Goal: Download file/media

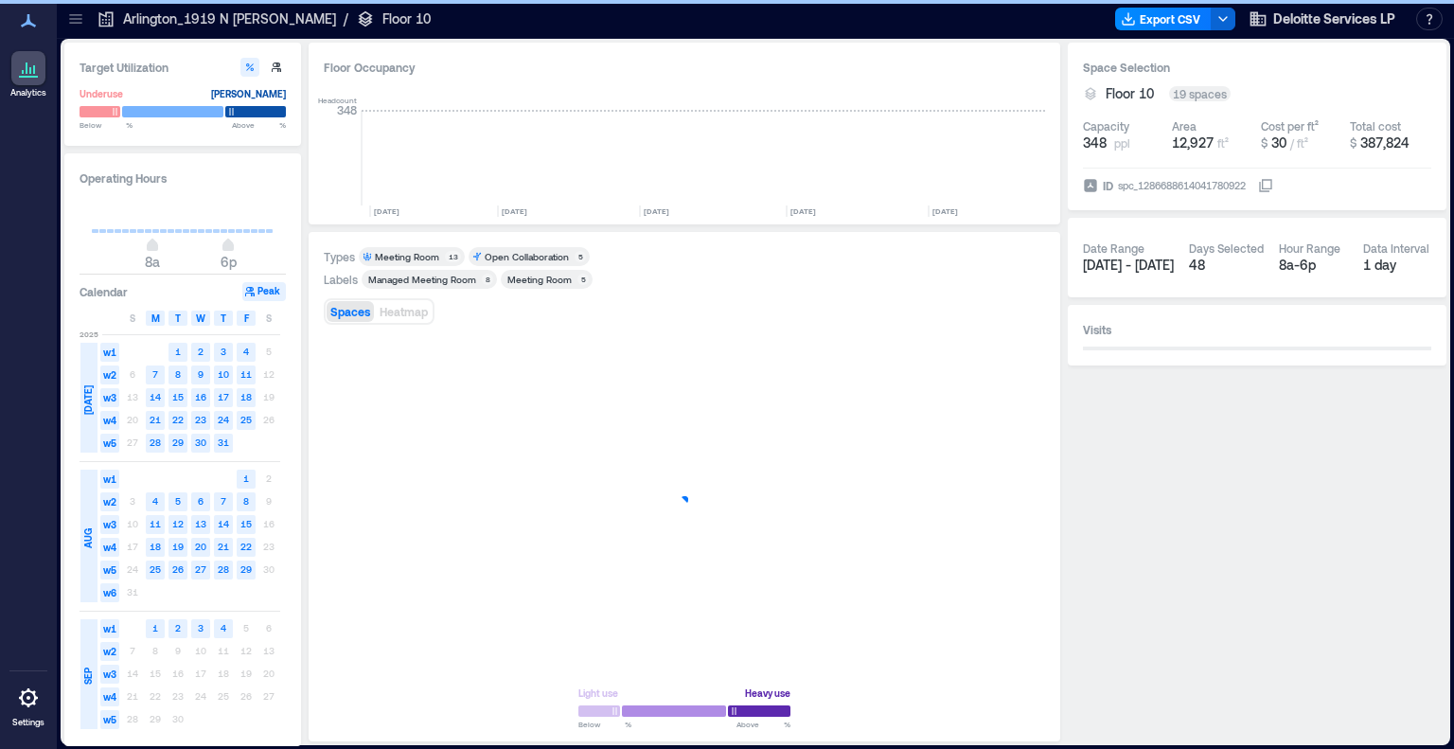
scroll to position [0, 1928]
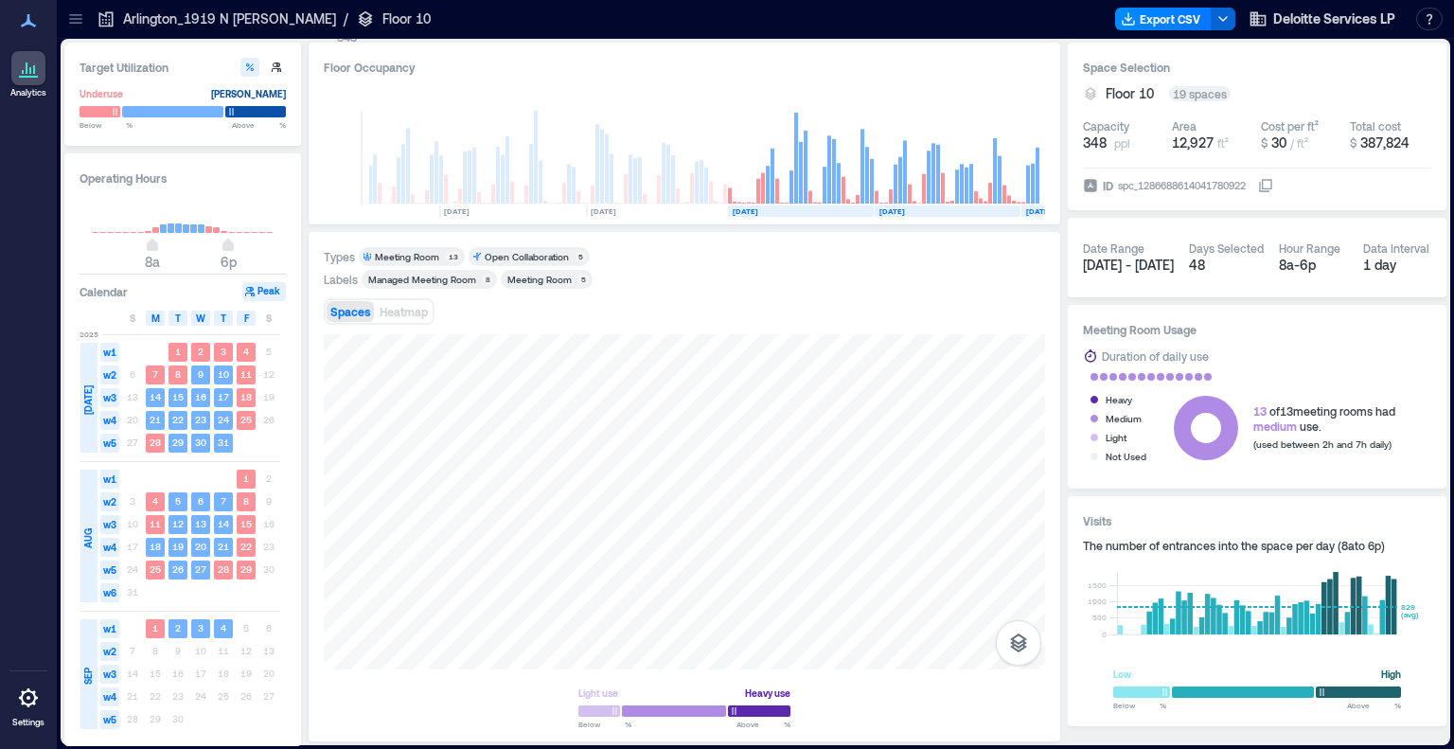
click at [68, 18] on icon at bounding box center [75, 18] width 19 height 19
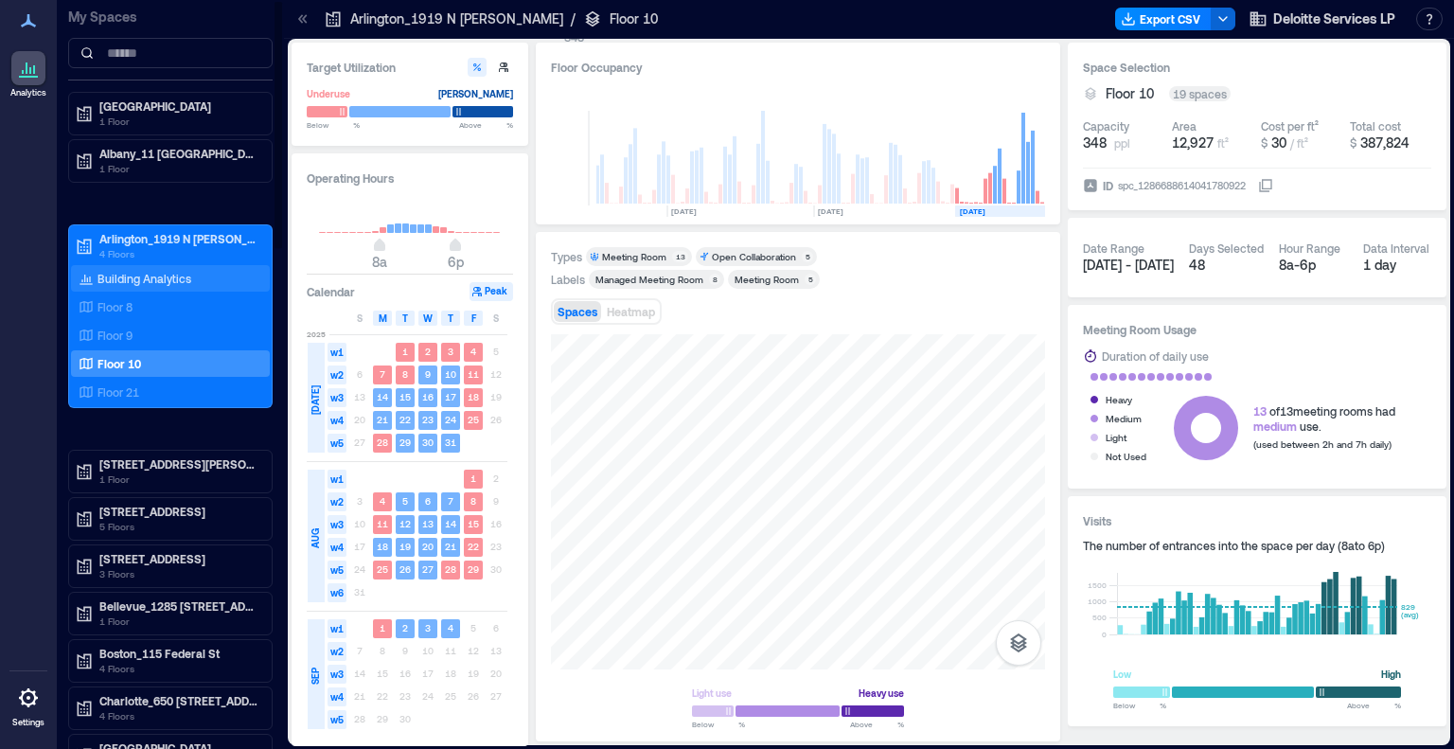
click at [122, 275] on p "Building Analytics" at bounding box center [145, 278] width 94 height 15
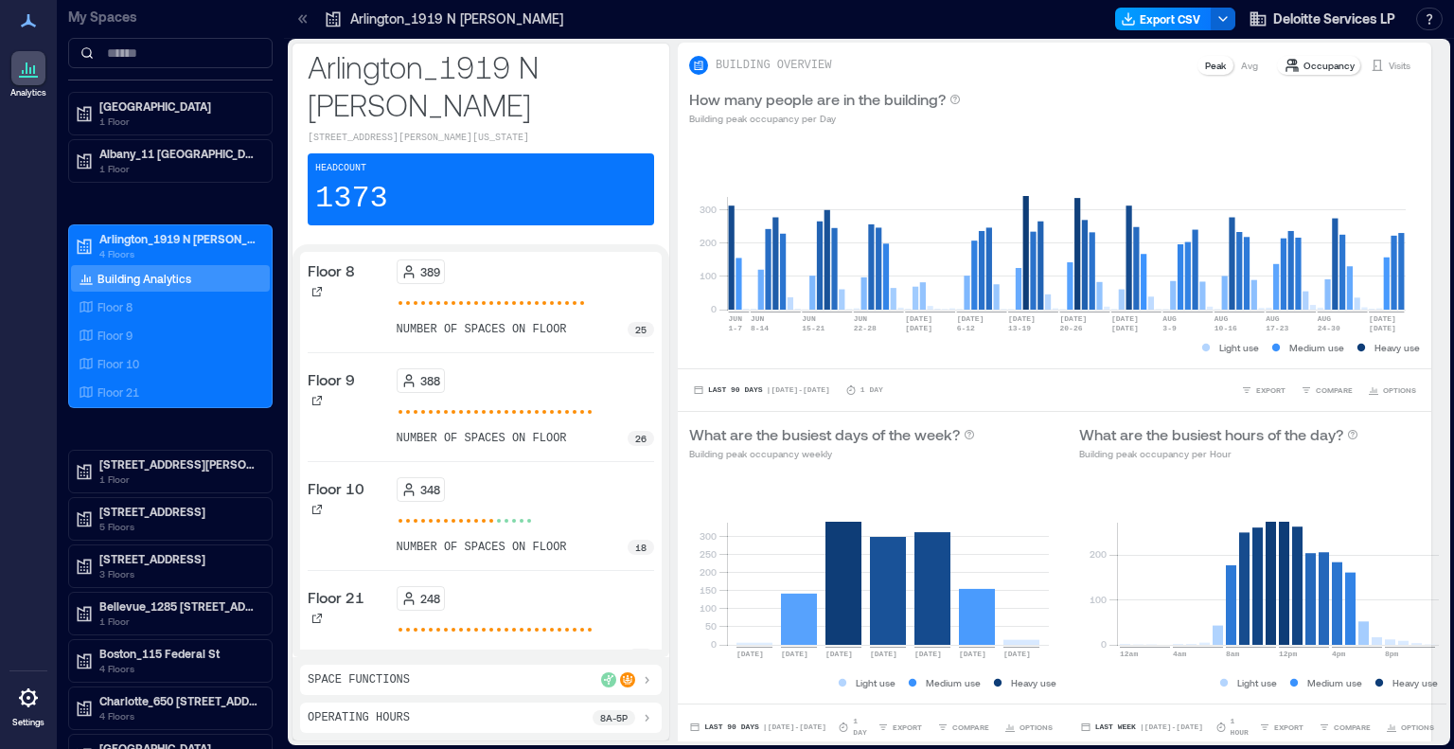
click at [1186, 16] on button "Export CSV" at bounding box center [1163, 19] width 97 height 23
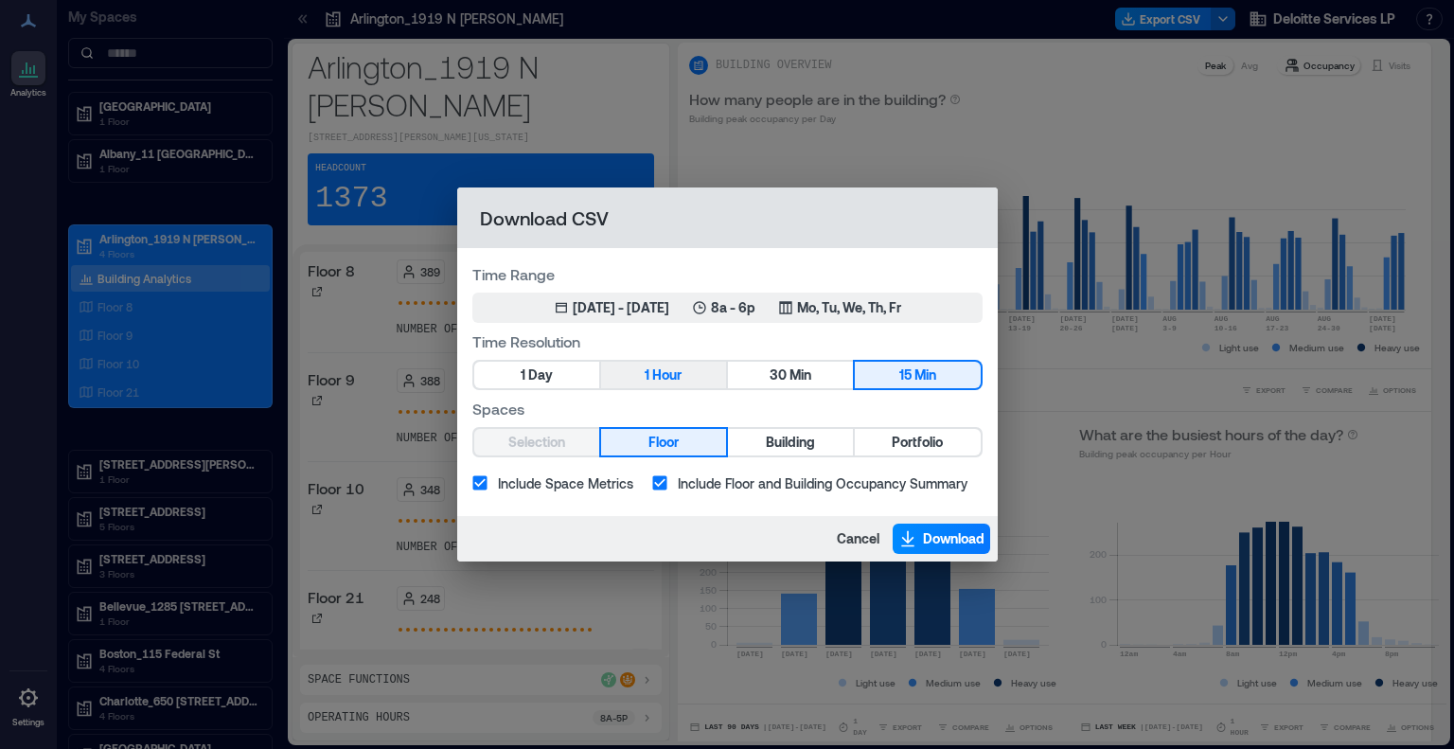
click at [682, 375] on span "Hour" at bounding box center [666, 376] width 29 height 24
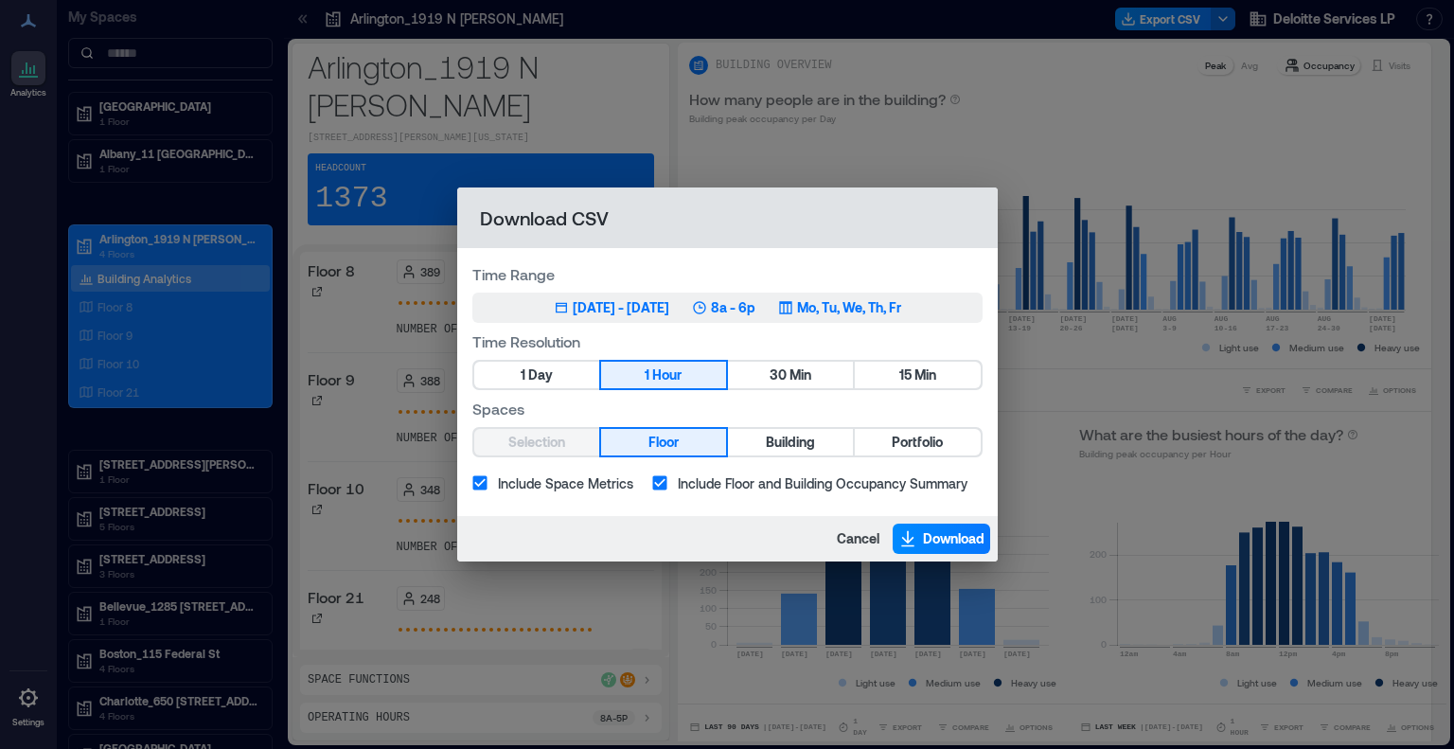
click at [669, 307] on div "[DATE] - [DATE]" at bounding box center [621, 307] width 97 height 19
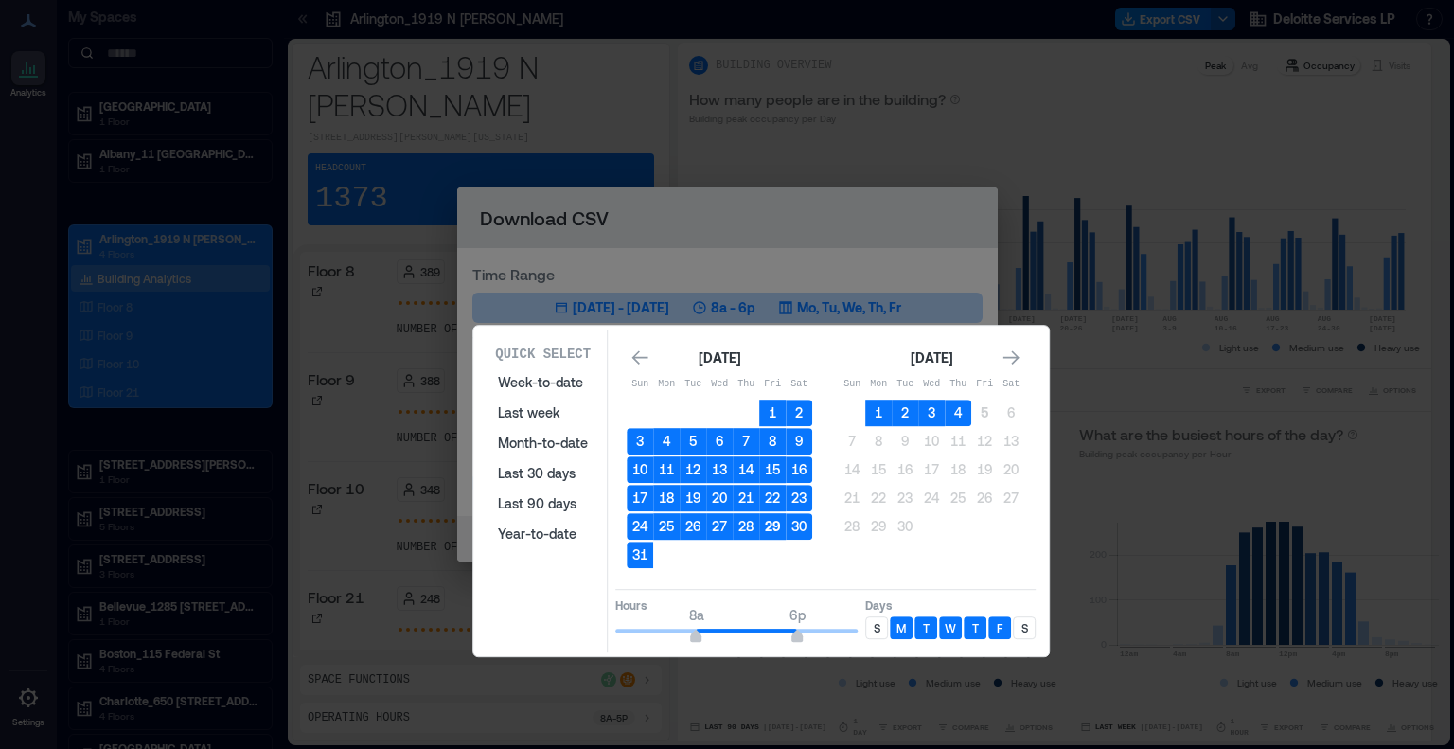
click at [773, 524] on button "29" at bounding box center [772, 526] width 27 height 27
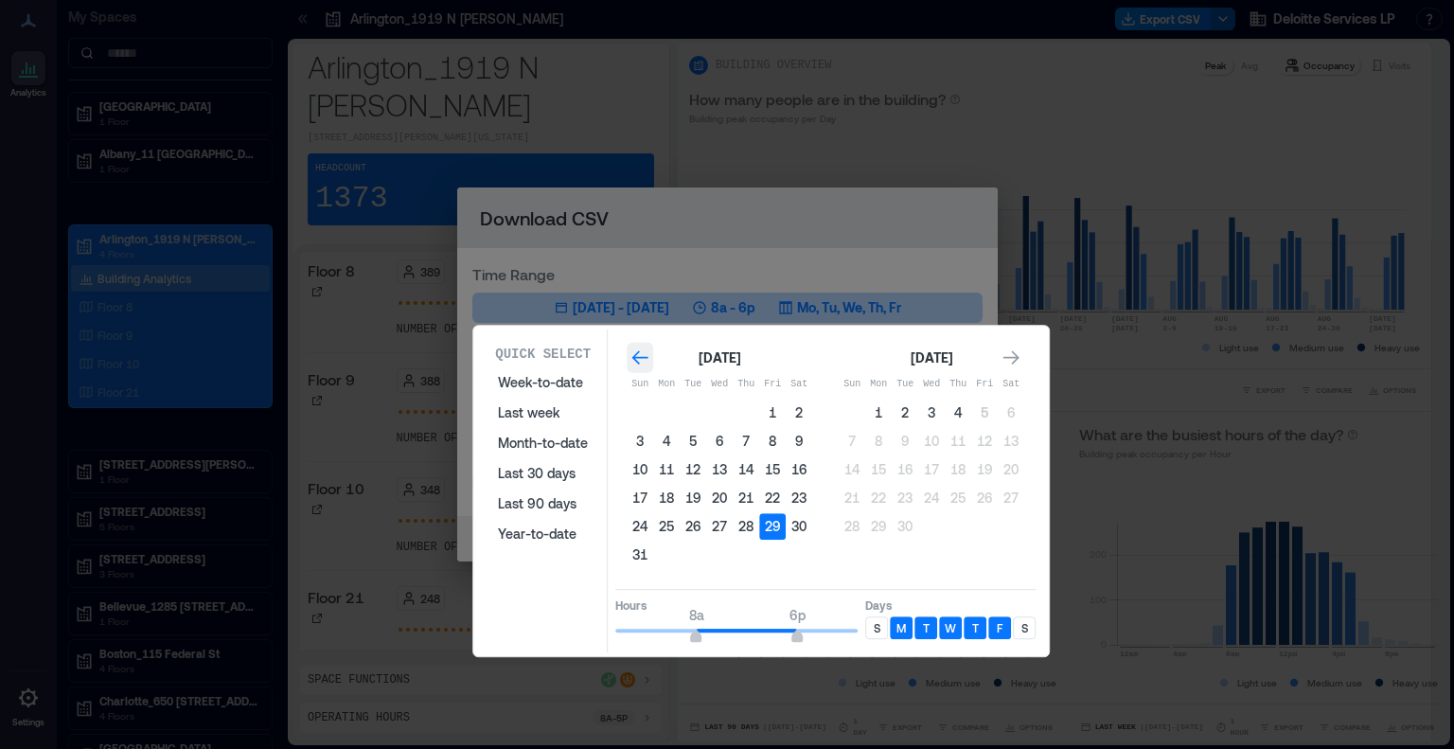
click at [639, 363] on icon "Go to previous month" at bounding box center [640, 357] width 19 height 19
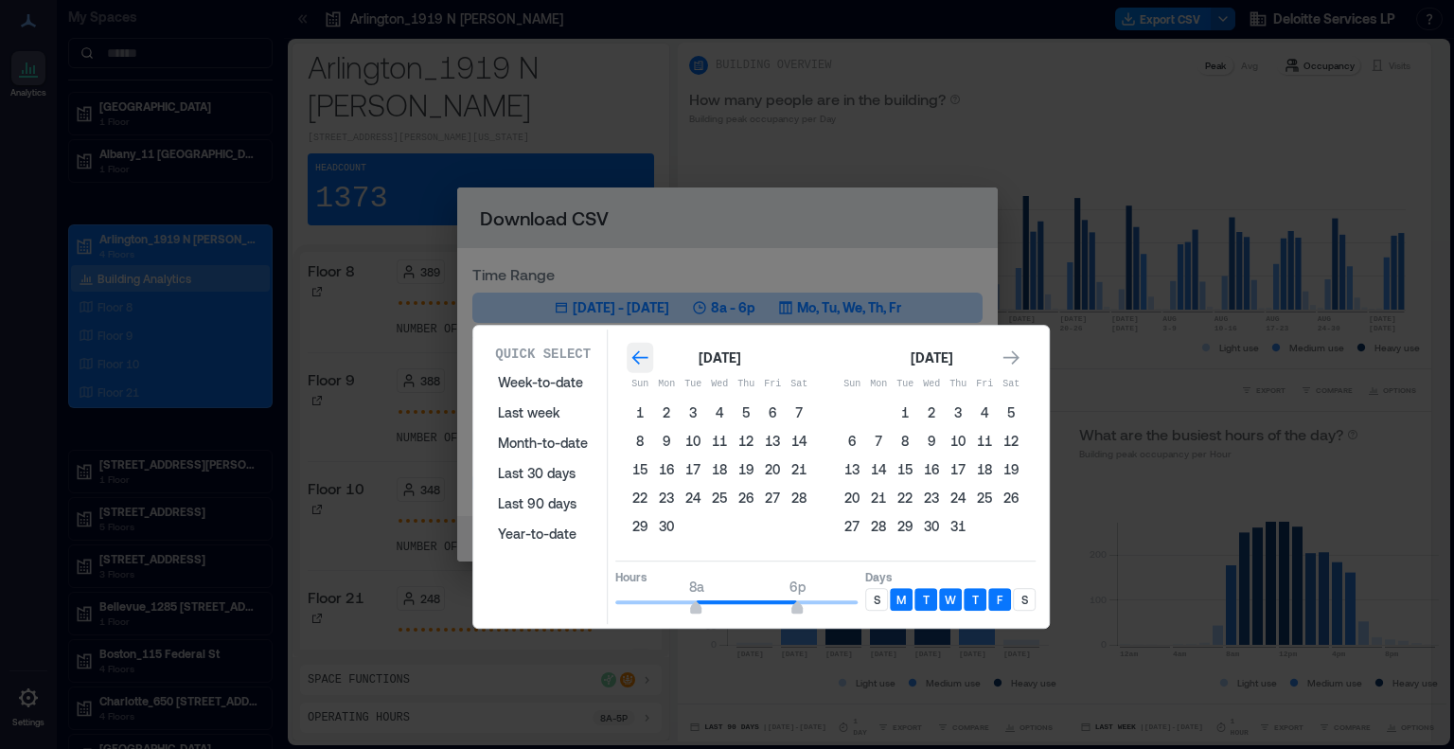
click at [639, 363] on icon "Go to previous month" at bounding box center [640, 357] width 19 height 19
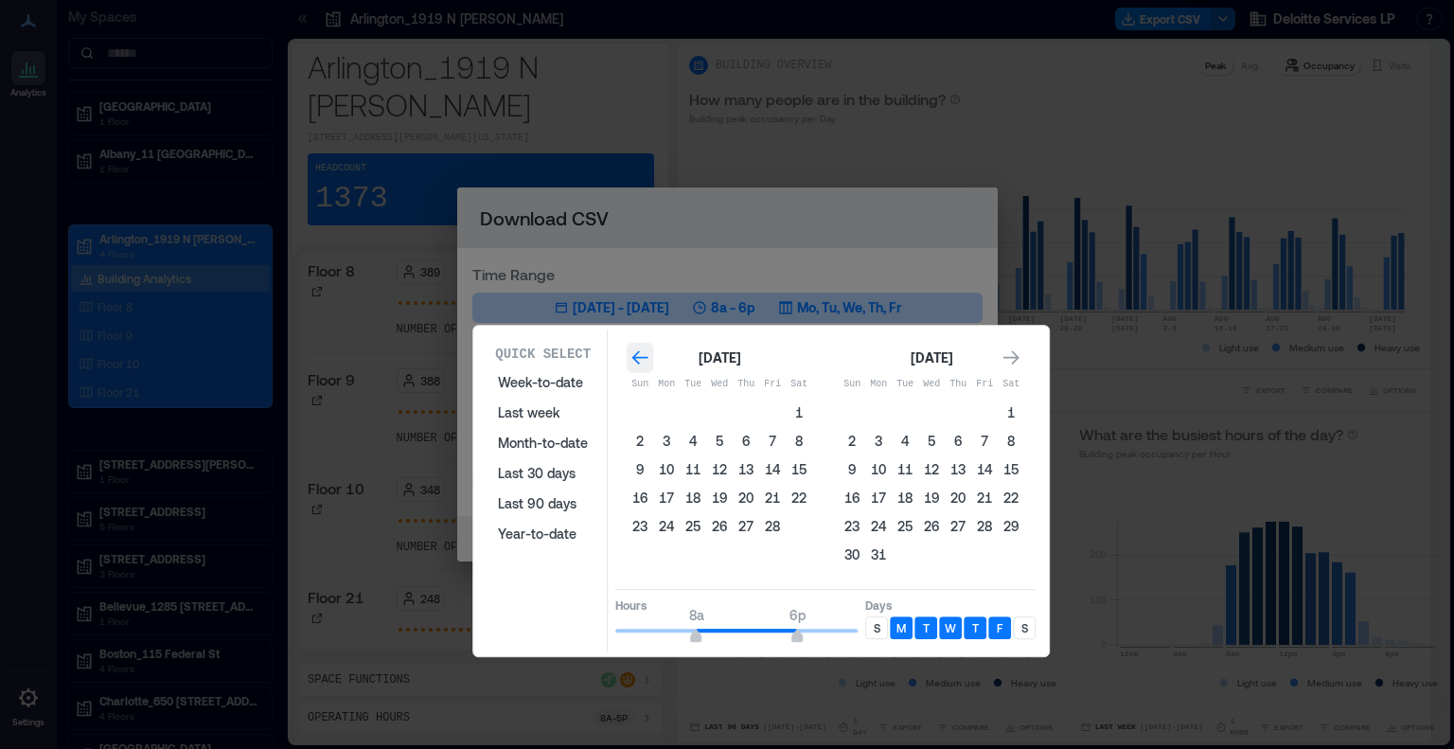
click at [639, 363] on icon "Go to previous month" at bounding box center [640, 357] width 19 height 19
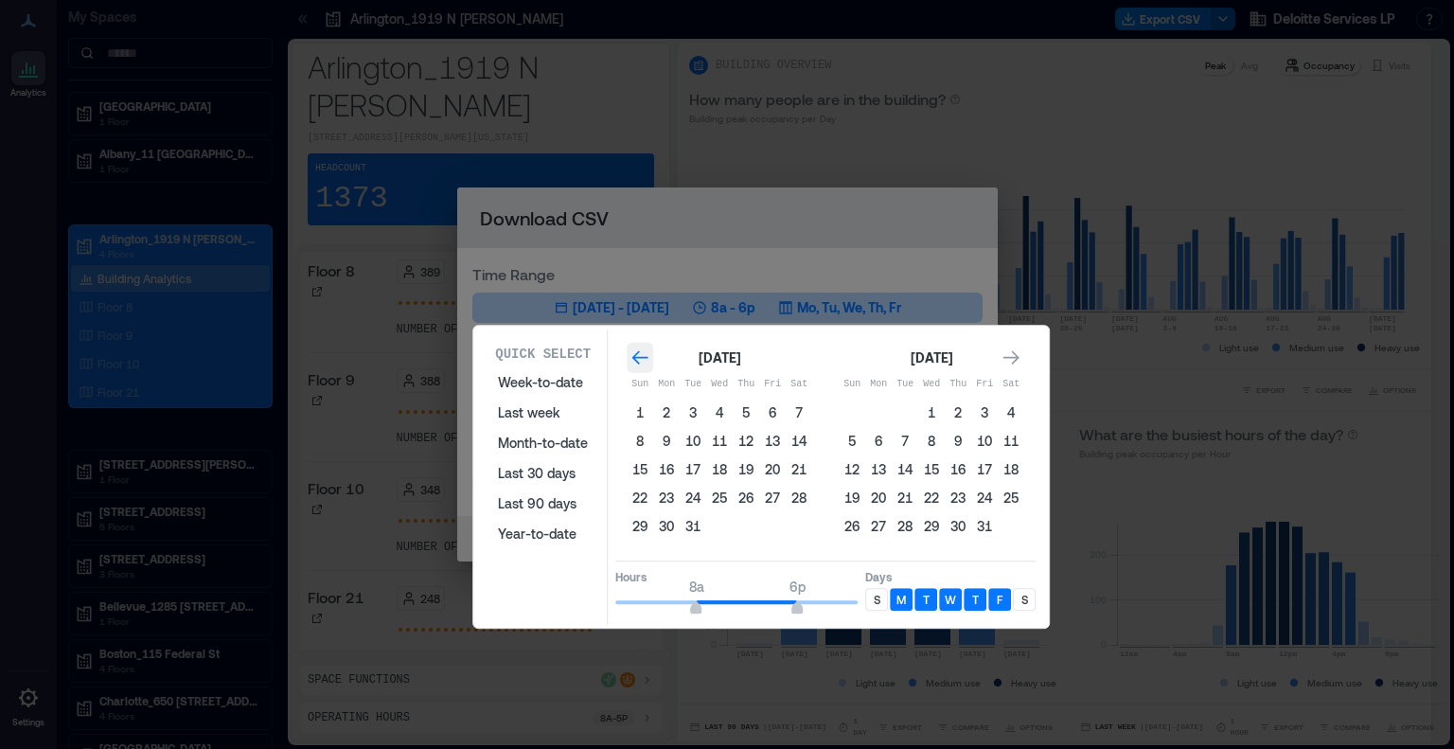
click at [639, 363] on icon "Go to previous month" at bounding box center [640, 357] width 19 height 19
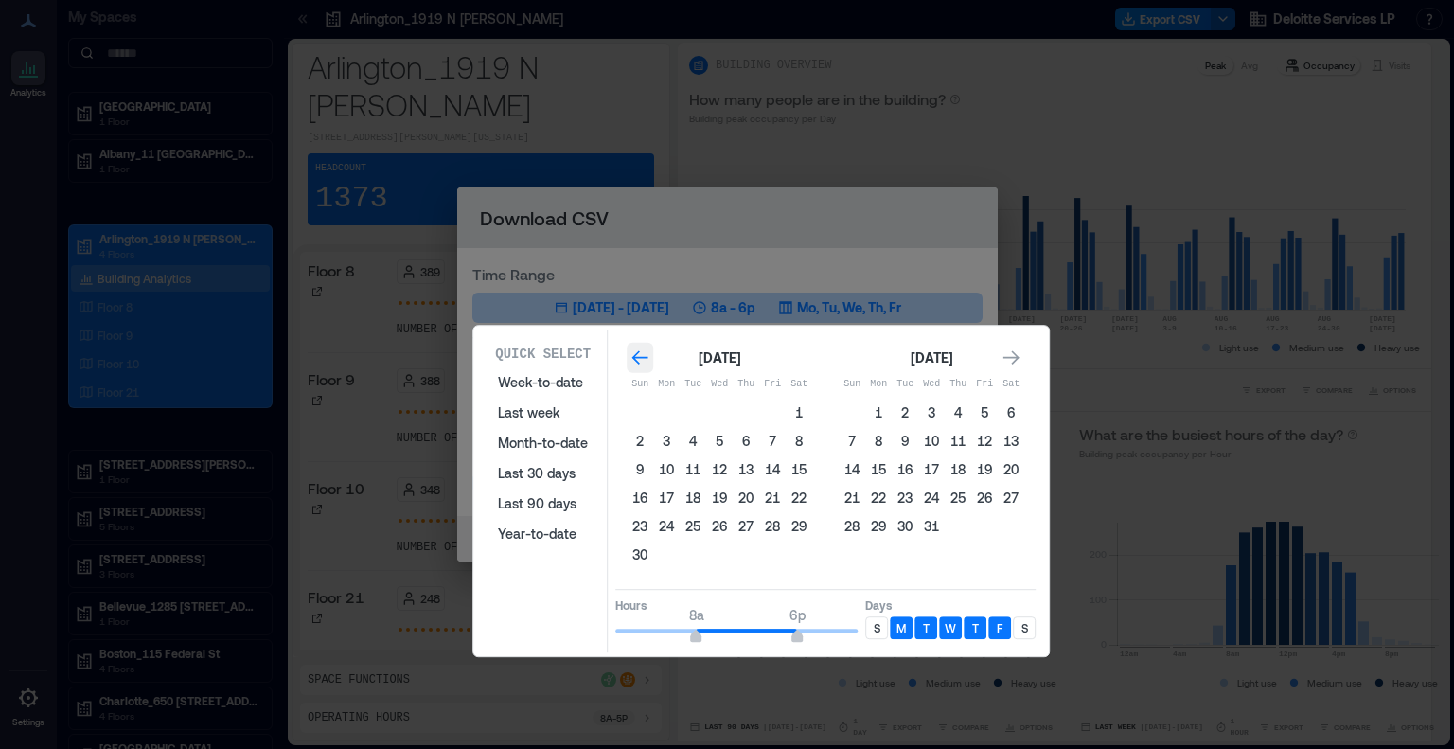
click at [639, 363] on icon "Go to previous month" at bounding box center [640, 357] width 19 height 19
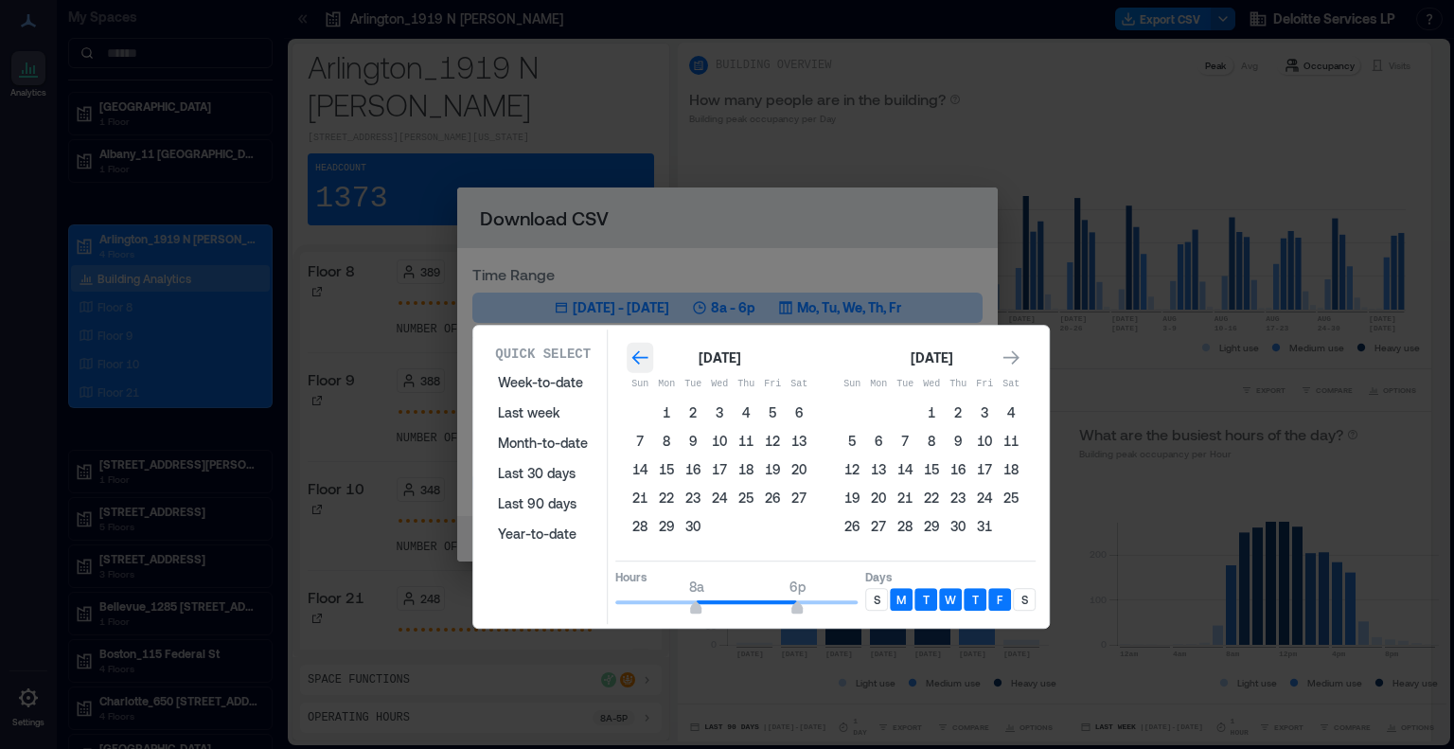
click at [636, 363] on icon "Go to previous month" at bounding box center [641, 357] width 16 height 14
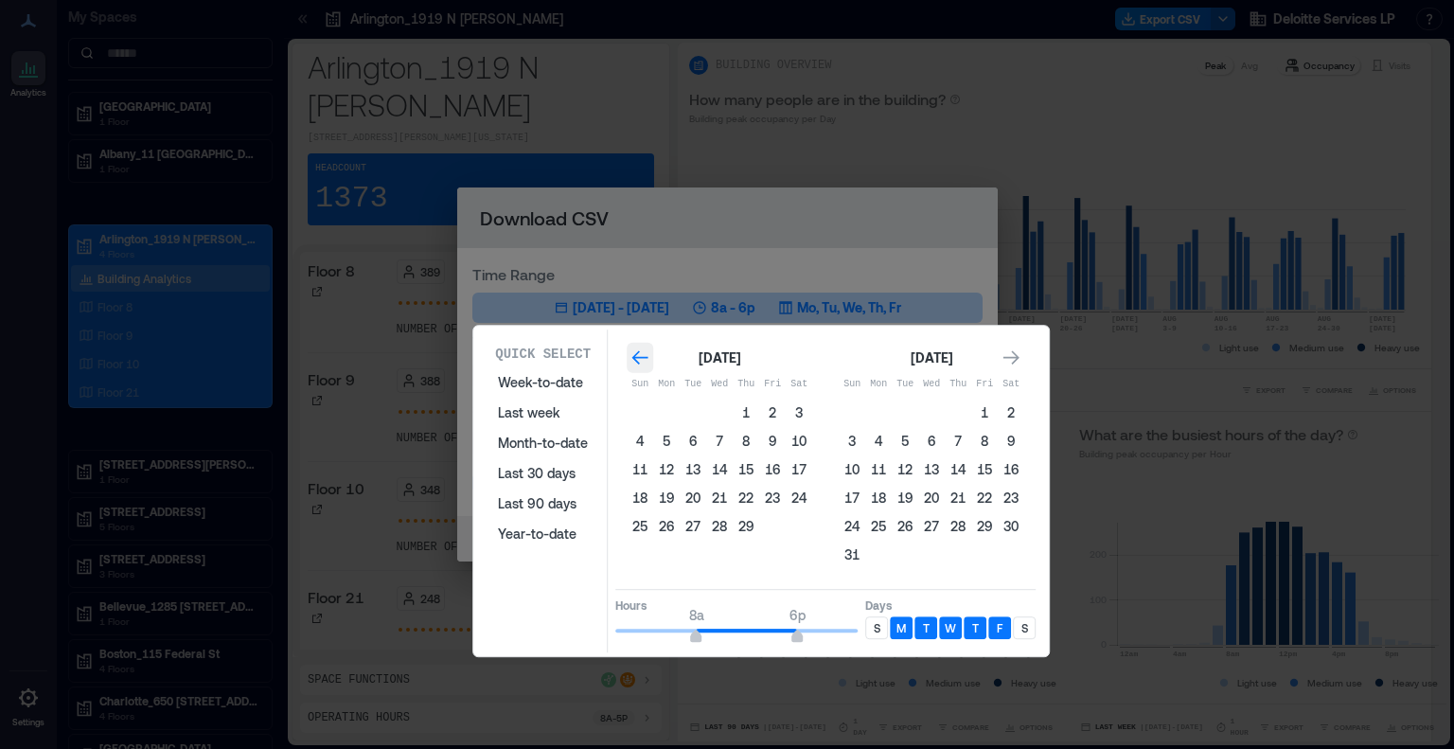
click at [638, 362] on icon "Go to previous month" at bounding box center [640, 357] width 19 height 19
click at [1009, 359] on icon "Go to next month" at bounding box center [1011, 357] width 19 height 19
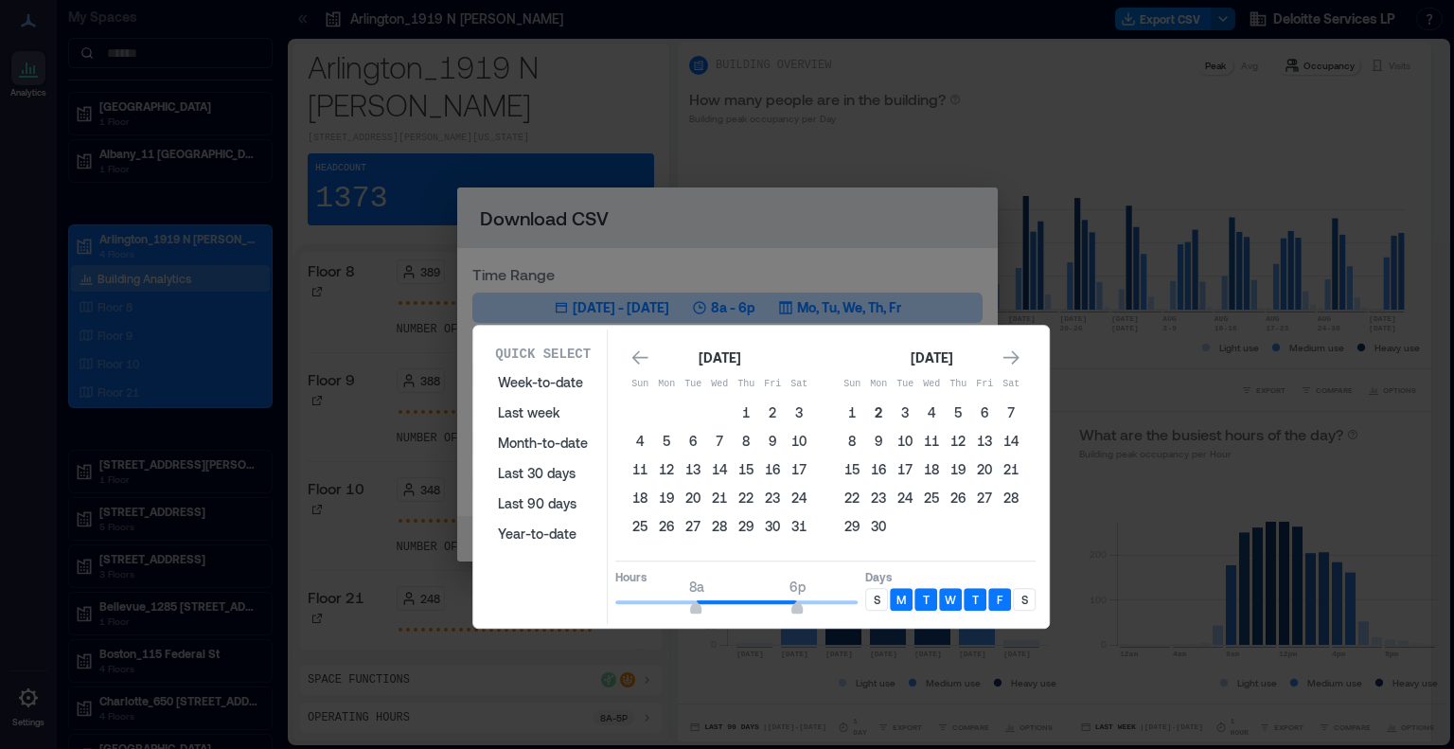
click at [880, 410] on button "2" at bounding box center [878, 413] width 27 height 27
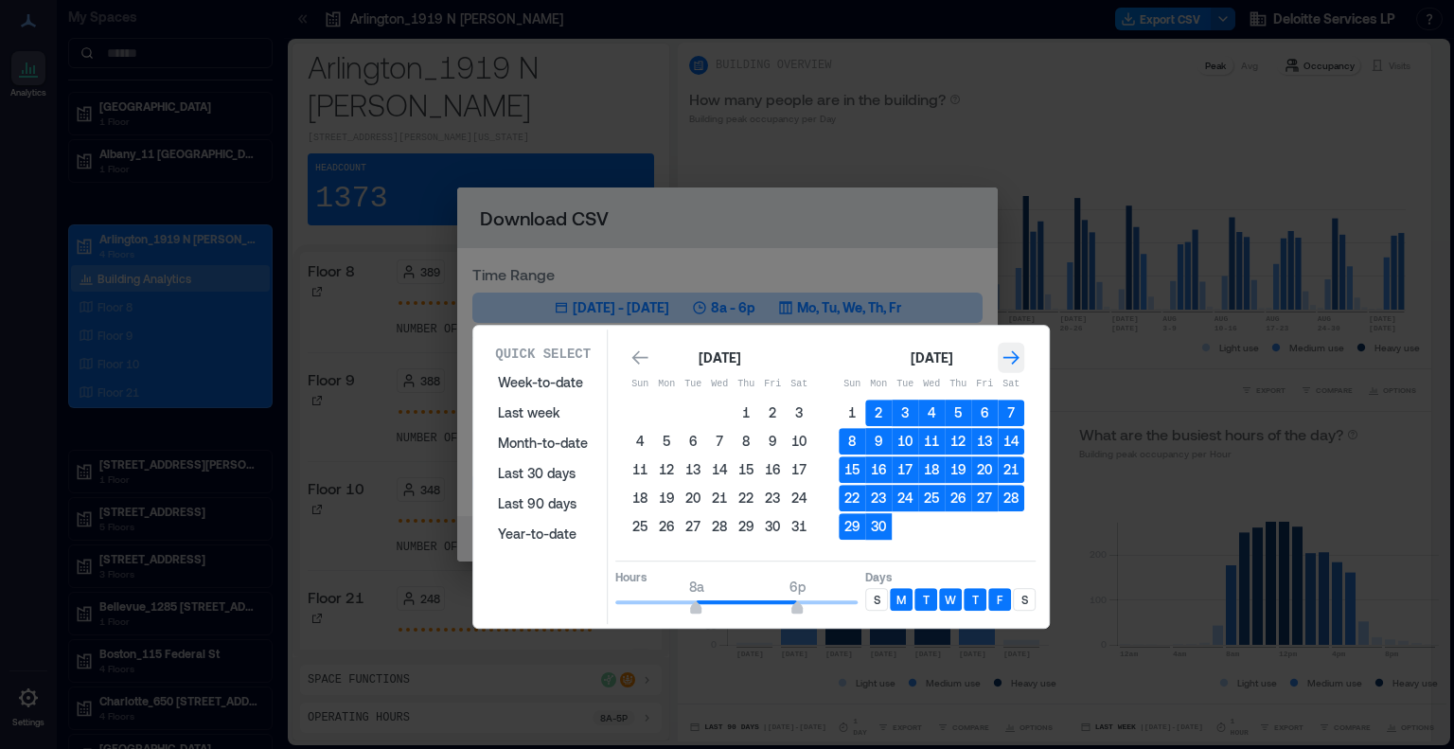
click at [1009, 358] on icon "Go to next month" at bounding box center [1011, 357] width 19 height 19
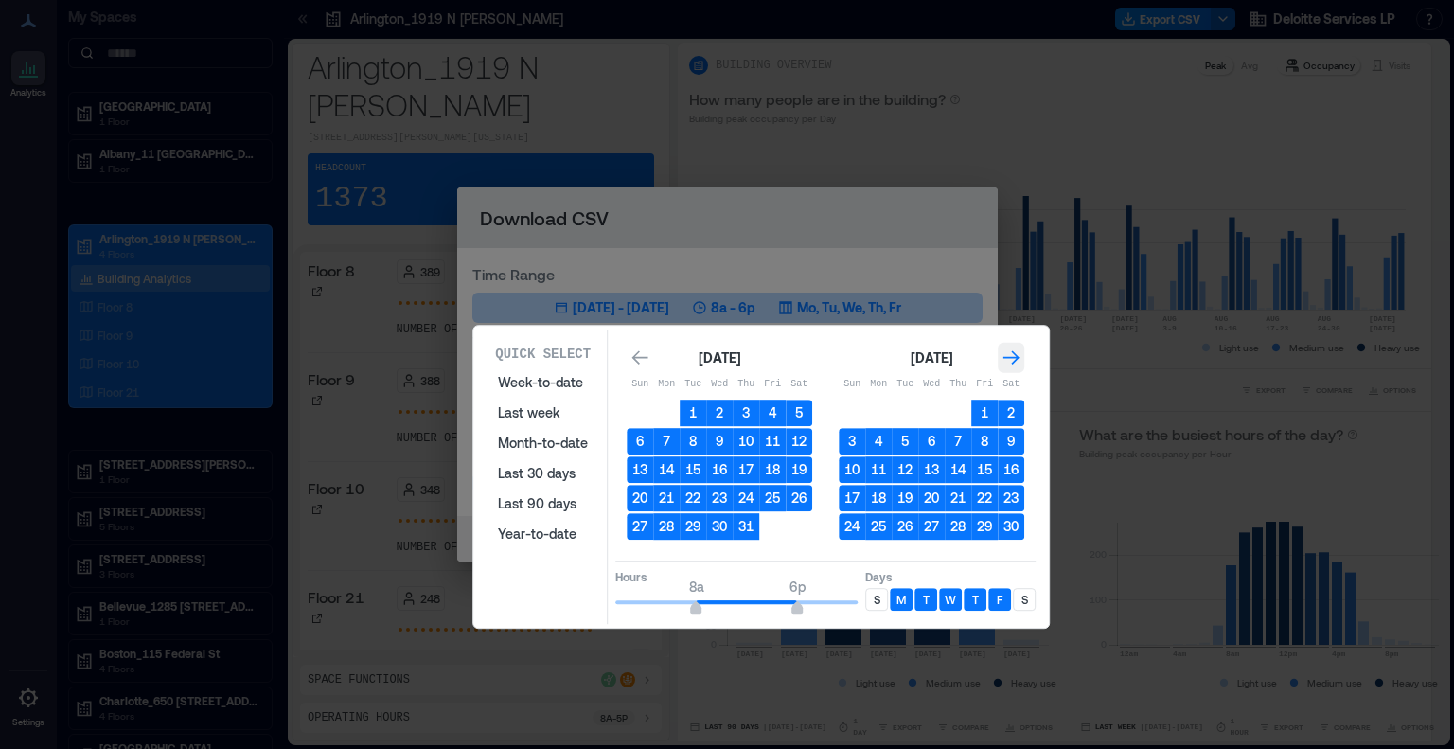
click at [1009, 358] on icon "Go to next month" at bounding box center [1011, 357] width 19 height 19
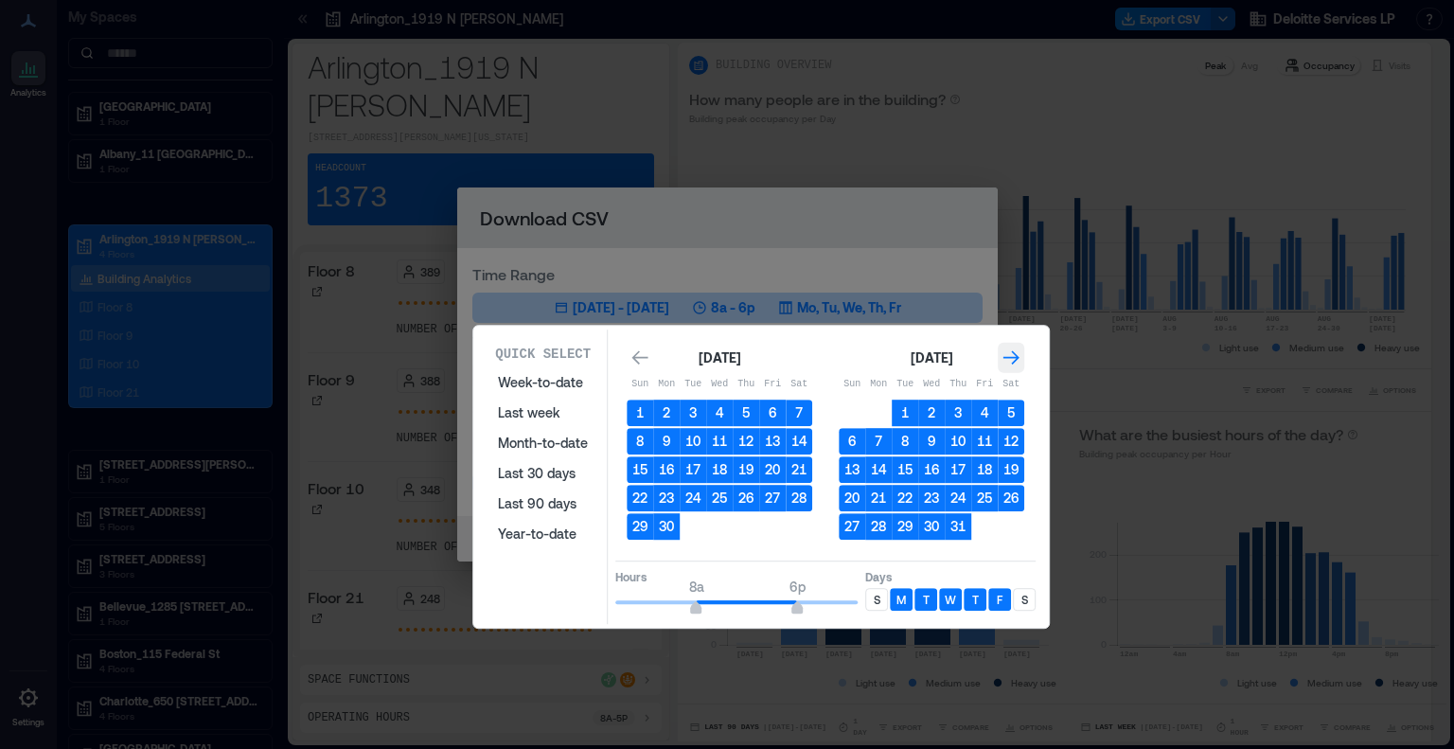
click at [1009, 358] on icon "Go to next month" at bounding box center [1011, 357] width 19 height 19
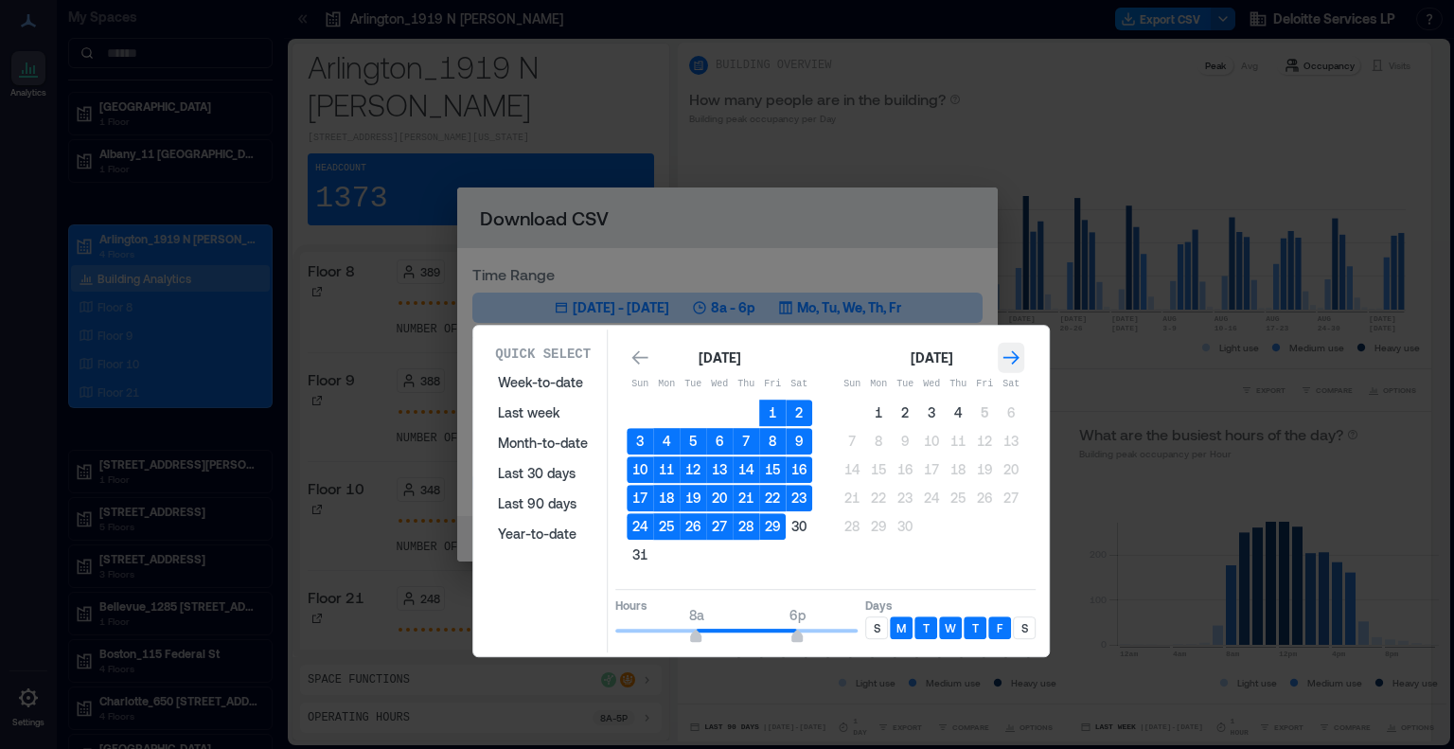
click at [1009, 358] on icon "Go to next month" at bounding box center [1011, 357] width 19 height 19
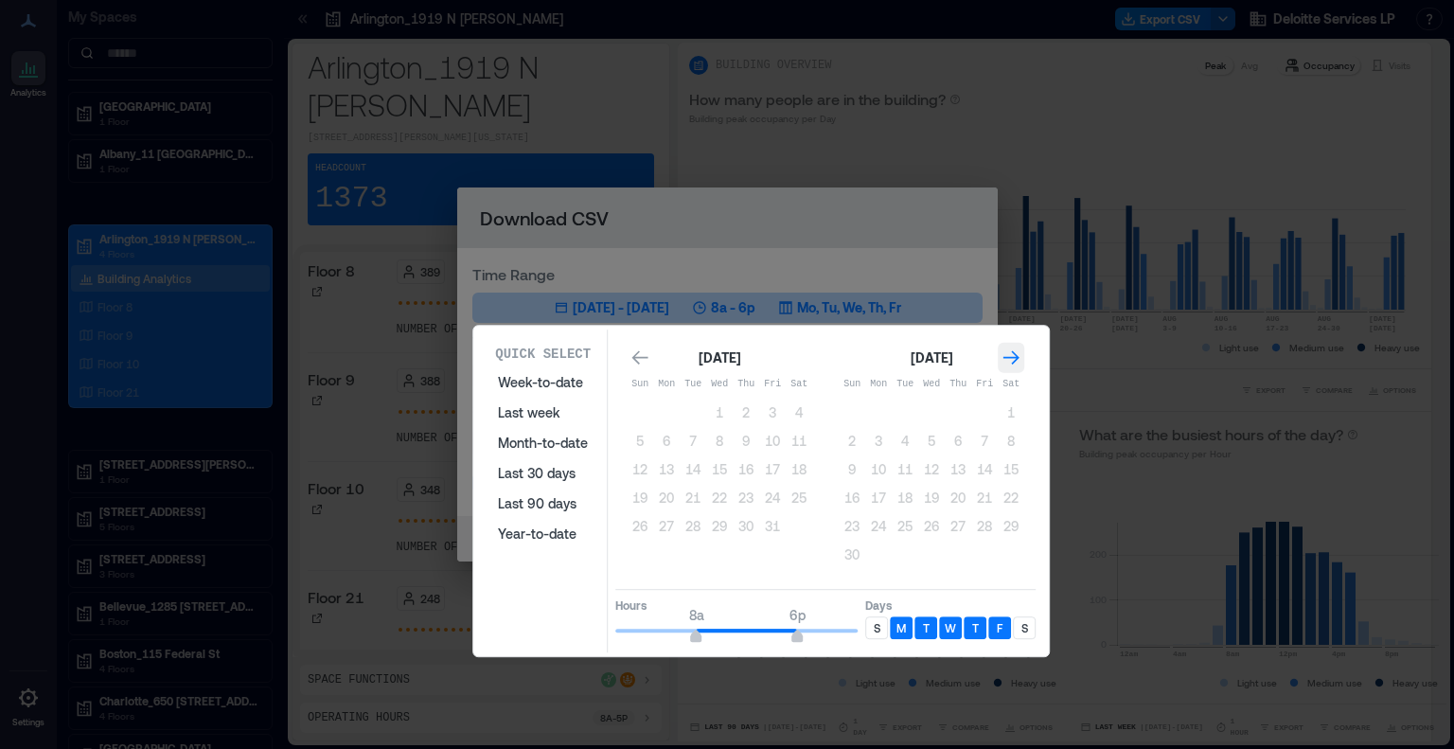
click at [1009, 358] on icon "Go to next month" at bounding box center [1011, 357] width 19 height 19
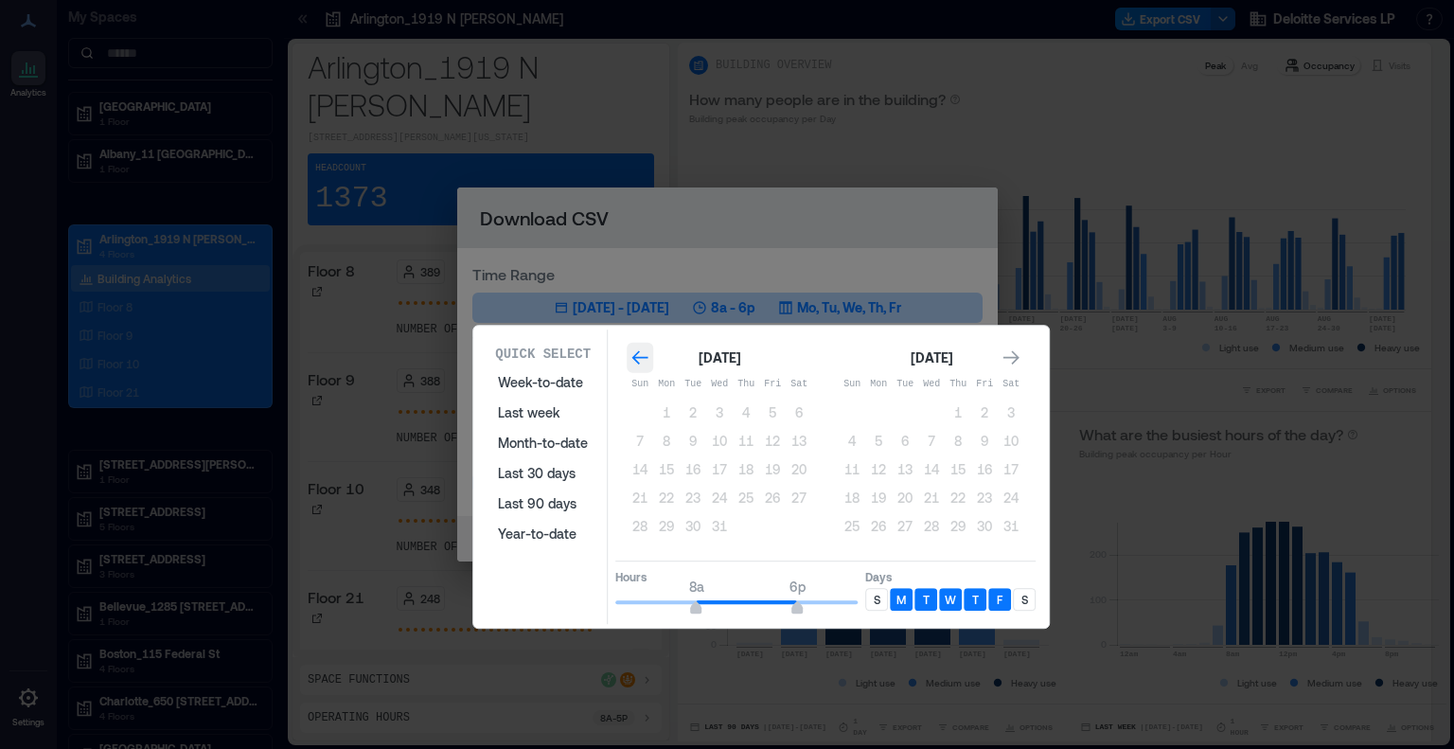
click at [633, 356] on icon "Go to previous month" at bounding box center [641, 357] width 16 height 14
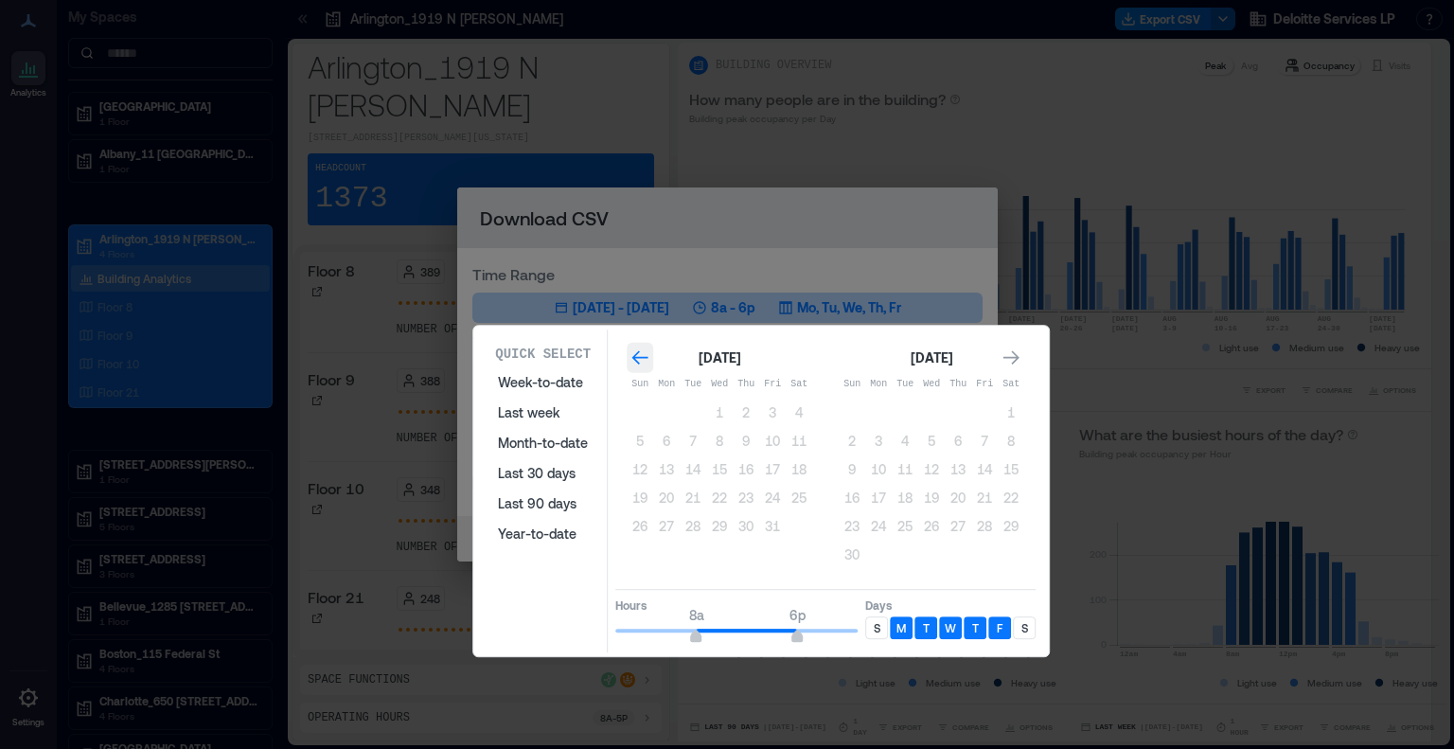
click at [636, 356] on icon "Go to previous month" at bounding box center [641, 357] width 16 height 14
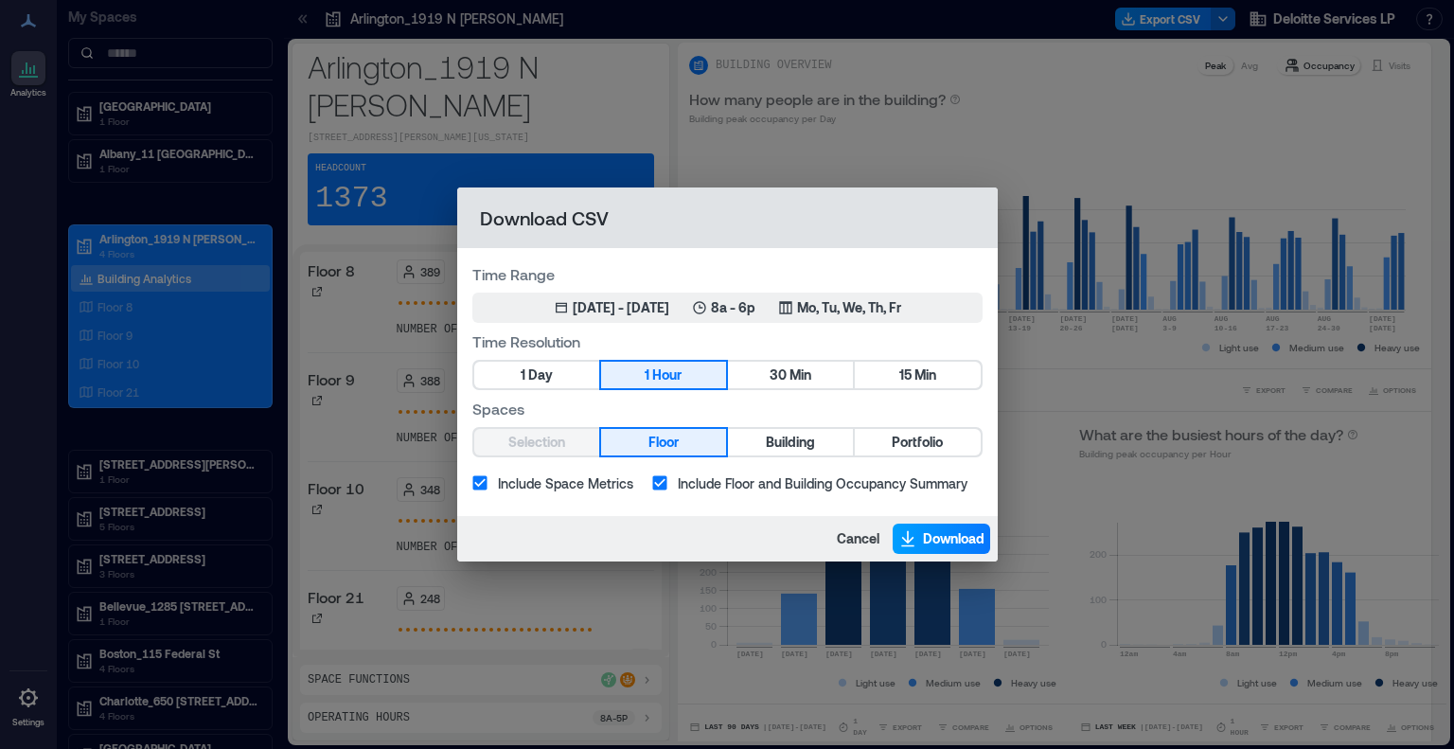
click at [948, 530] on span "Download" at bounding box center [954, 538] width 62 height 19
